Goal: Information Seeking & Learning: Learn about a topic

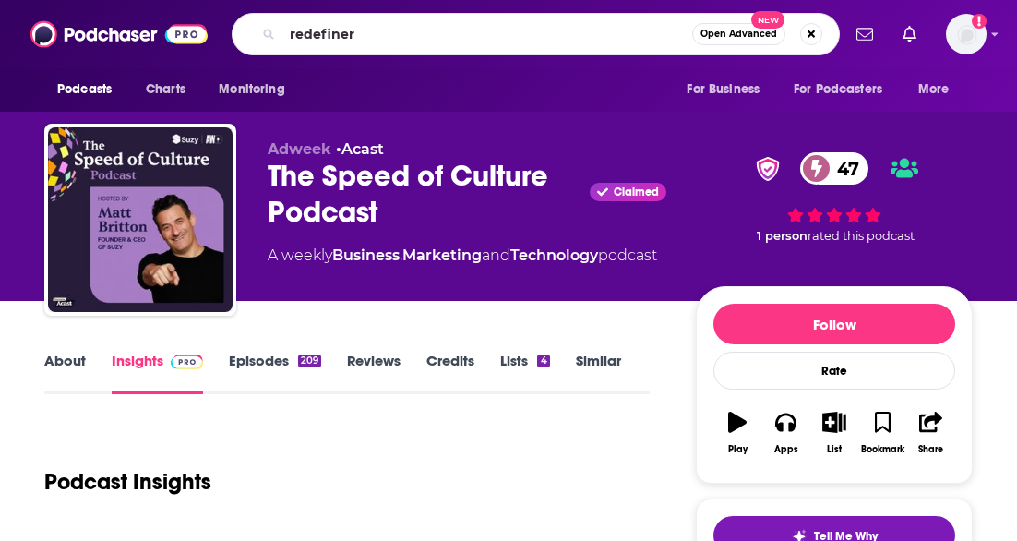
type input "redefiners"
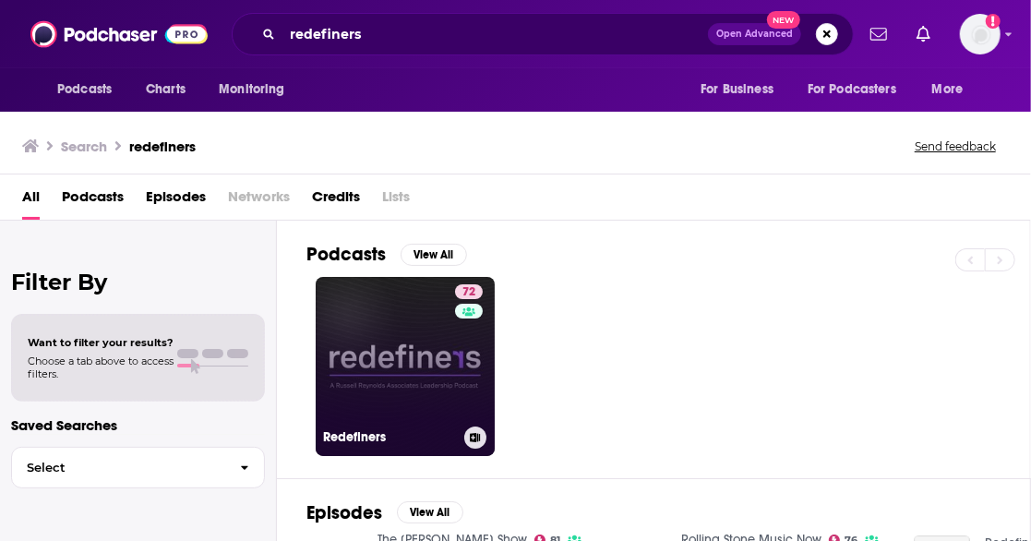
click at [404, 347] on link "72 Redefiners" at bounding box center [405, 366] width 179 height 179
